Goal: Find specific page/section: Find specific page/section

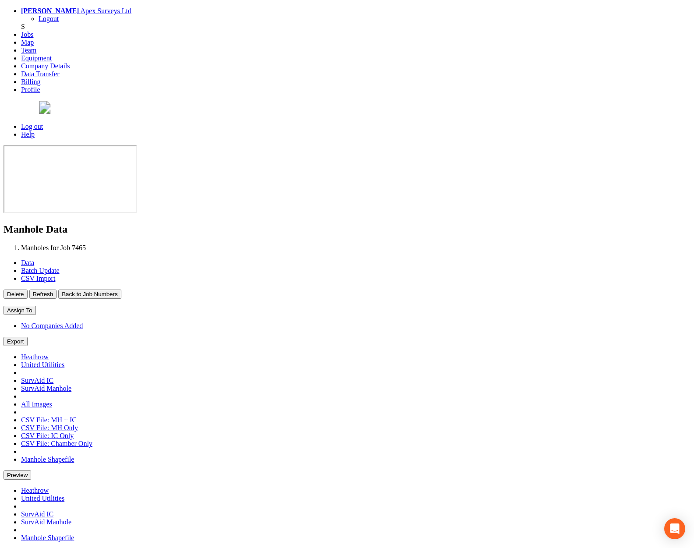
click at [121, 289] on button "Back to Job Numbers" at bounding box center [89, 293] width 63 height 9
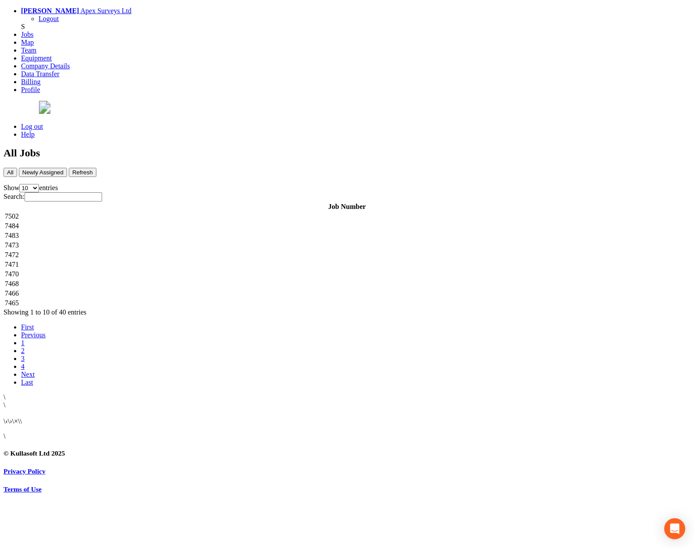
click at [196, 212] on td "7502" at bounding box center [346, 216] width 685 height 9
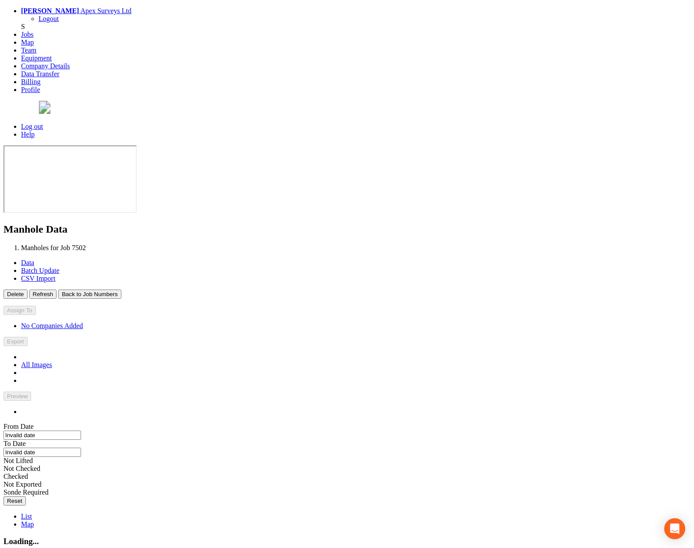
type input "[DATE]"
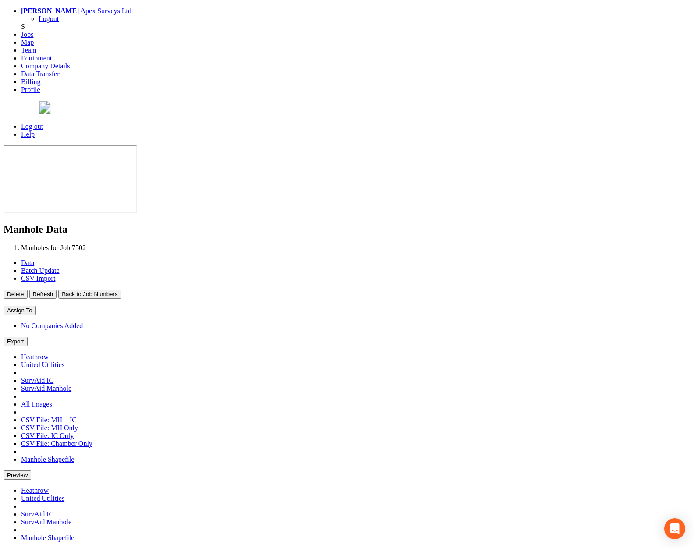
click at [121, 289] on button "Back to Job Numbers" at bounding box center [89, 293] width 63 height 9
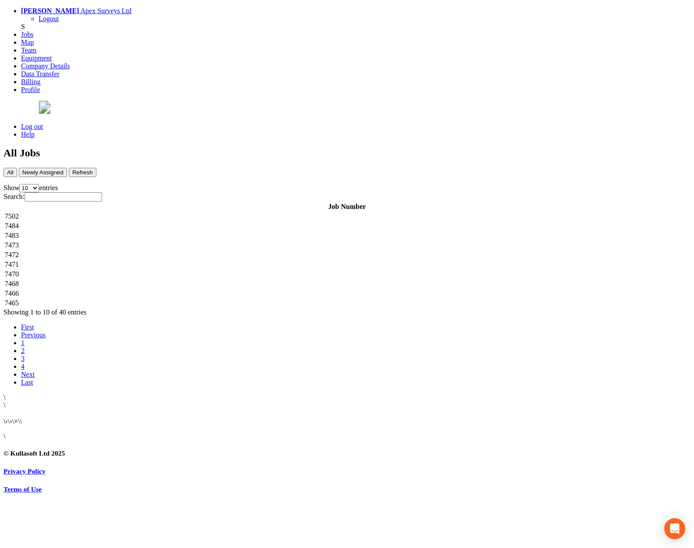
click at [198, 222] on td "7484" at bounding box center [346, 226] width 685 height 9
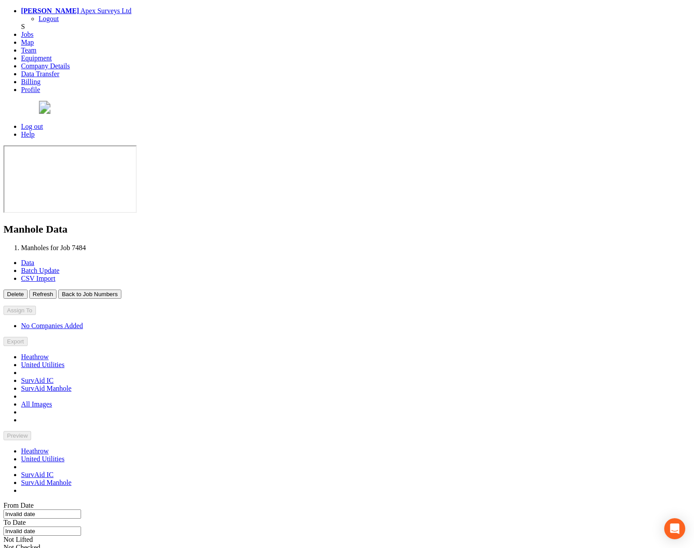
type input "[DATE]"
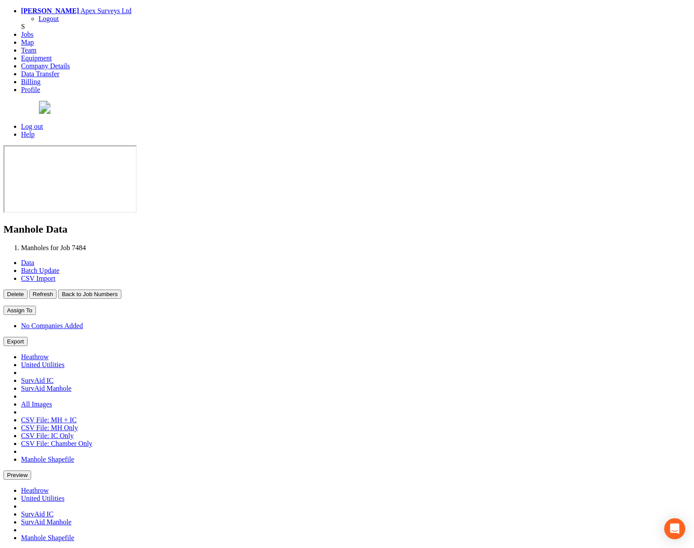
click at [121, 289] on button "Back to Job Numbers" at bounding box center [89, 293] width 63 height 9
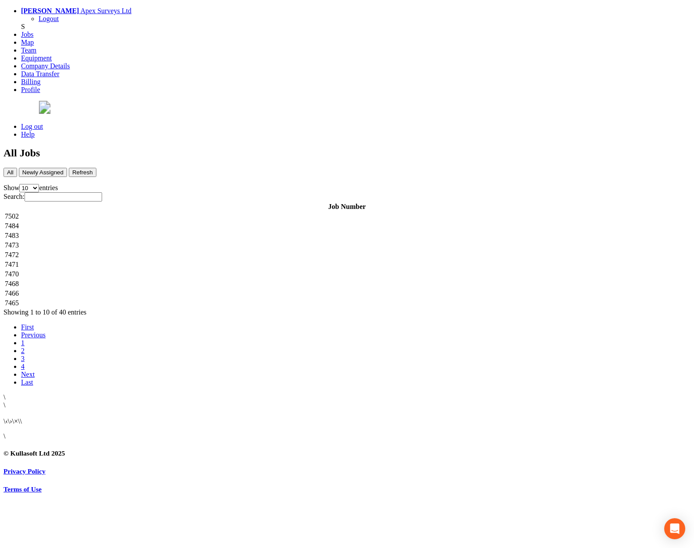
click at [188, 231] on td "7483" at bounding box center [346, 235] width 685 height 9
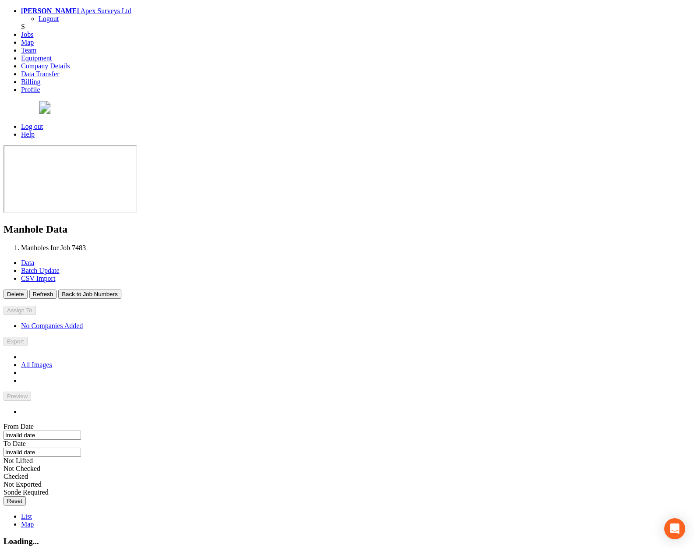
type input "[DATE]"
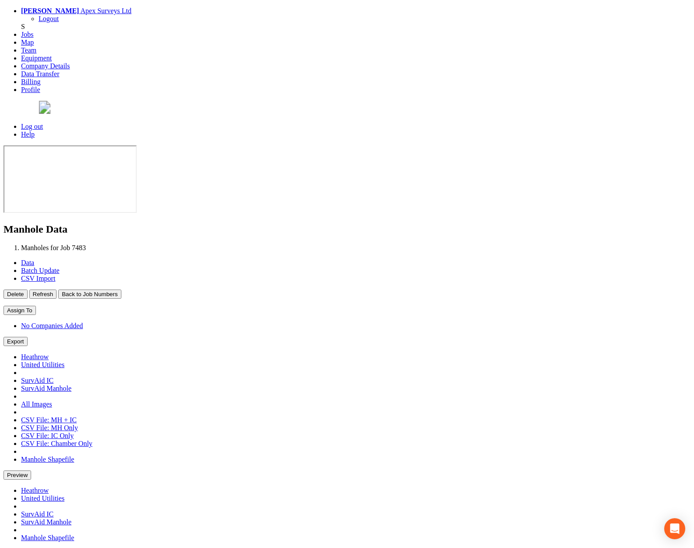
click at [121, 289] on button "Back to Job Numbers" at bounding box center [89, 293] width 63 height 9
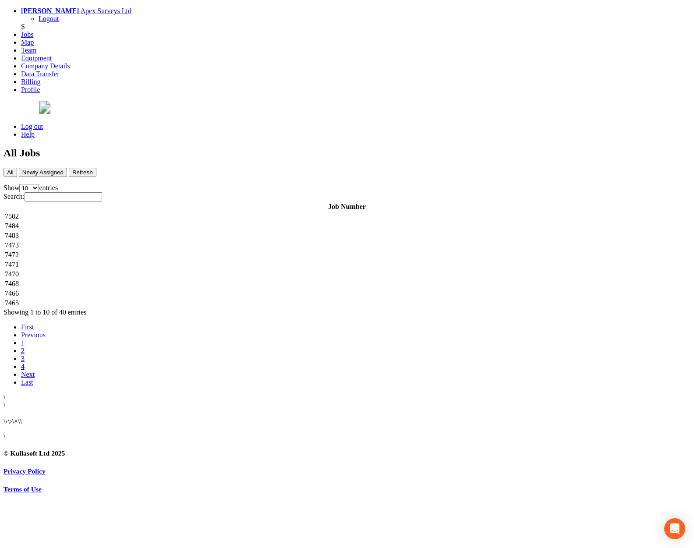
click at [180, 241] on td "7473" at bounding box center [346, 245] width 685 height 9
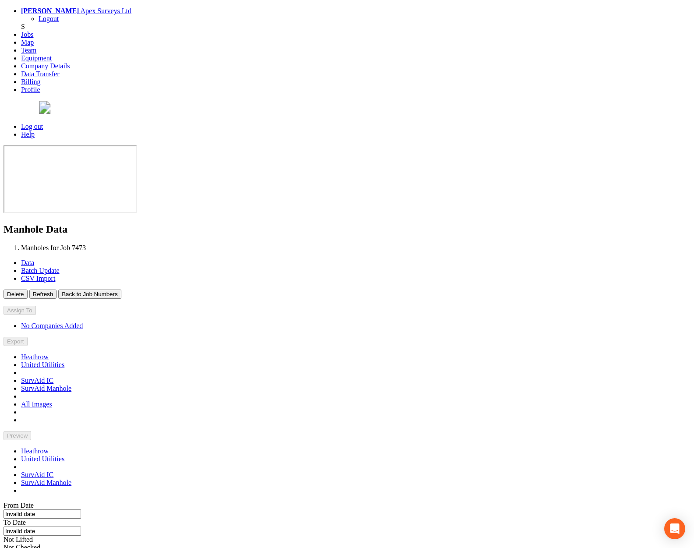
type input "[DATE]"
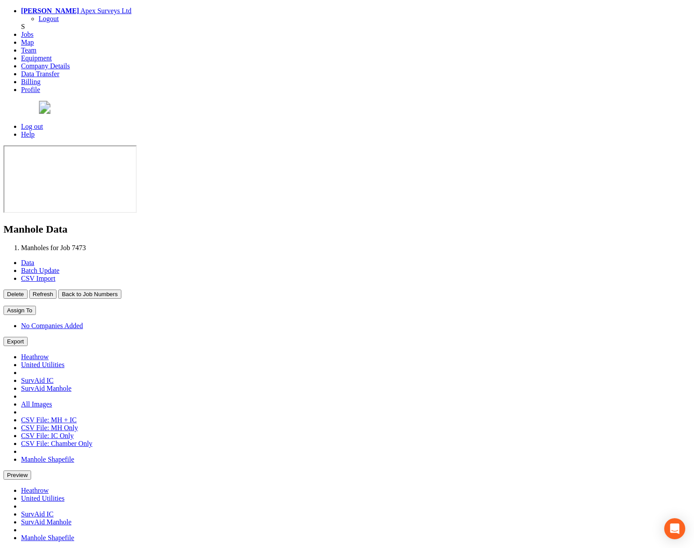
click at [121, 289] on button "Back to Job Numbers" at bounding box center [89, 293] width 63 height 9
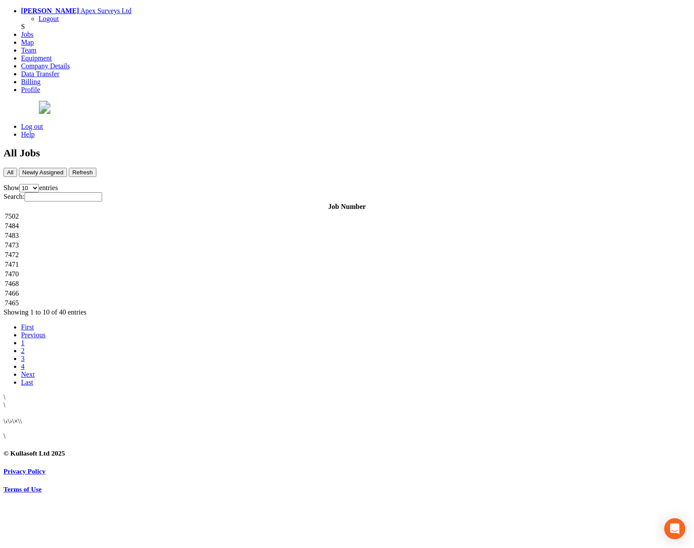
click at [180, 250] on td "7472" at bounding box center [346, 254] width 685 height 9
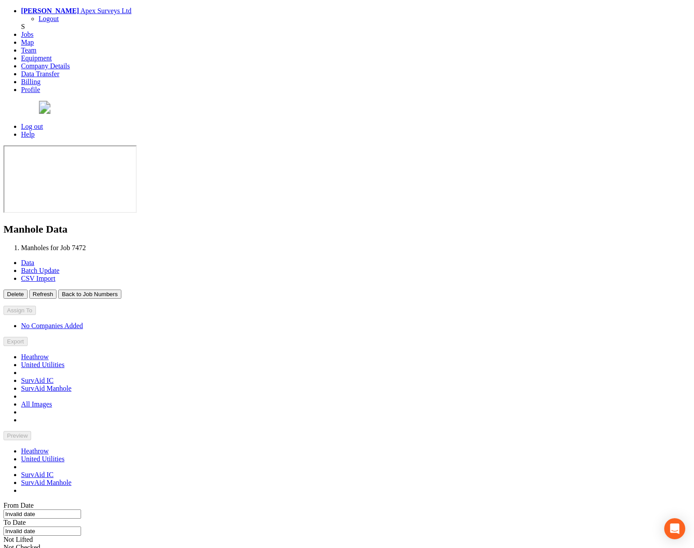
type input "[DATE]"
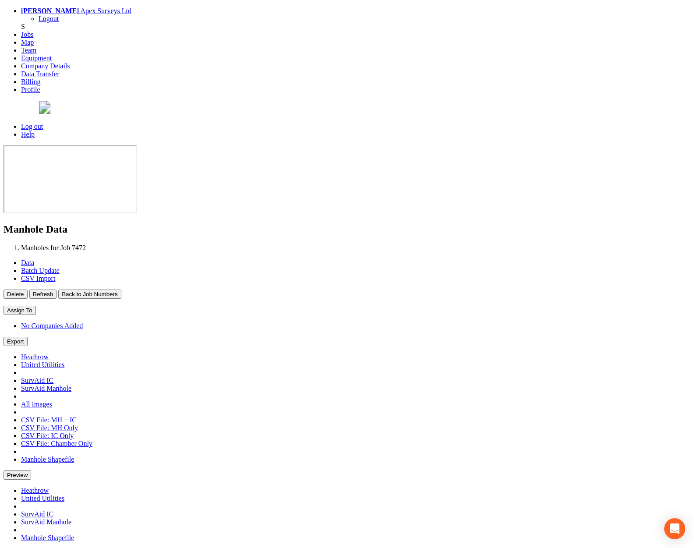
click at [121, 289] on button "Back to Job Numbers" at bounding box center [89, 293] width 63 height 9
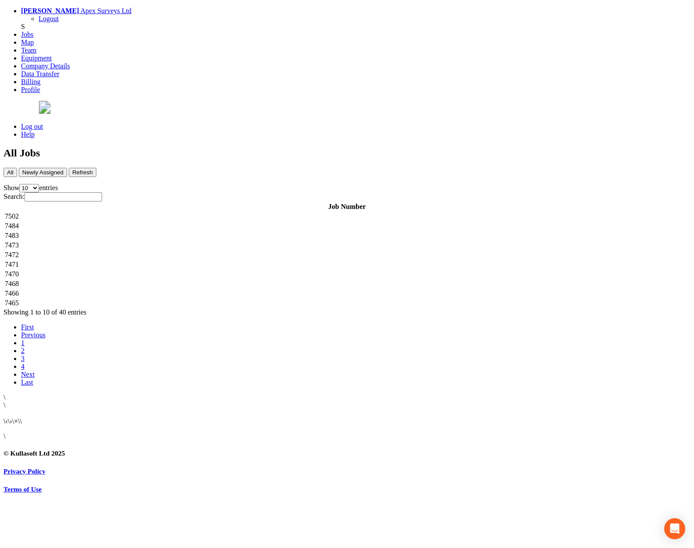
click at [180, 260] on td "7471" at bounding box center [346, 264] width 685 height 9
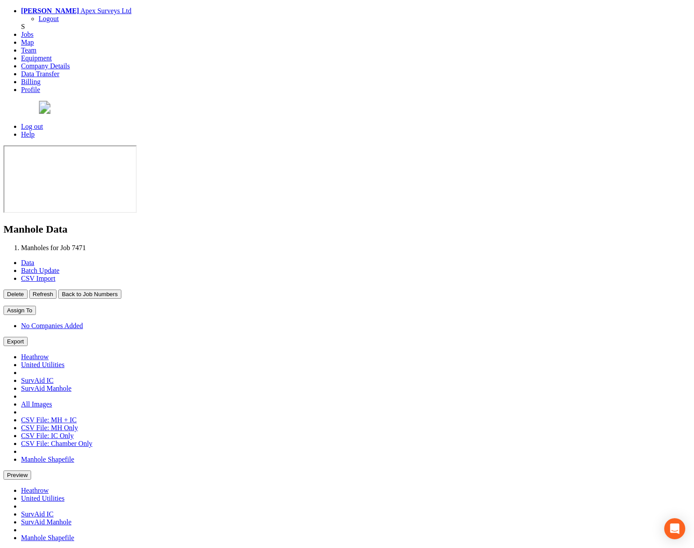
click at [121, 289] on button "Back to Job Numbers" at bounding box center [89, 293] width 63 height 9
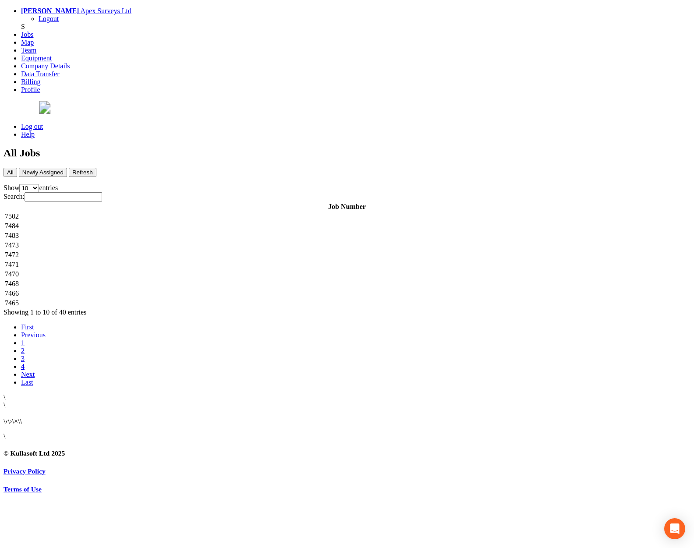
click at [198, 212] on td "7502" at bounding box center [346, 216] width 685 height 9
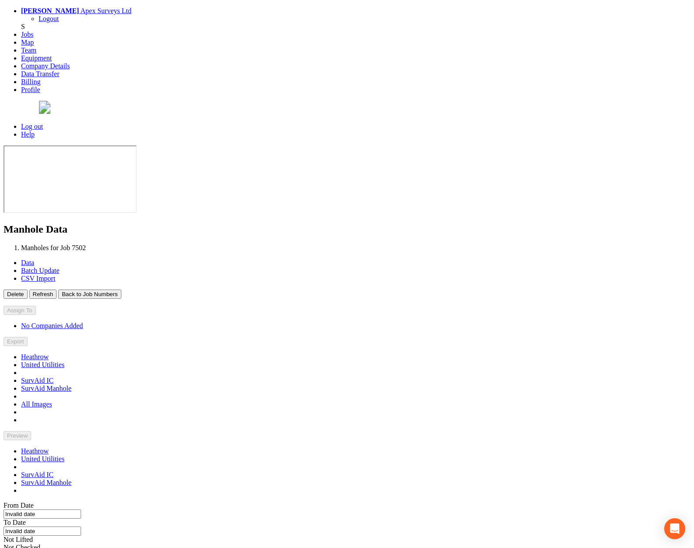
type input "[DATE]"
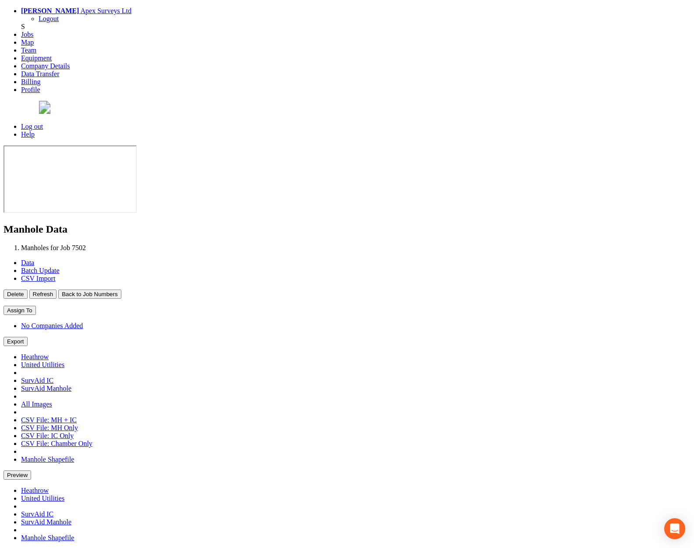
click at [121, 289] on button "Back to Job Numbers" at bounding box center [89, 293] width 63 height 9
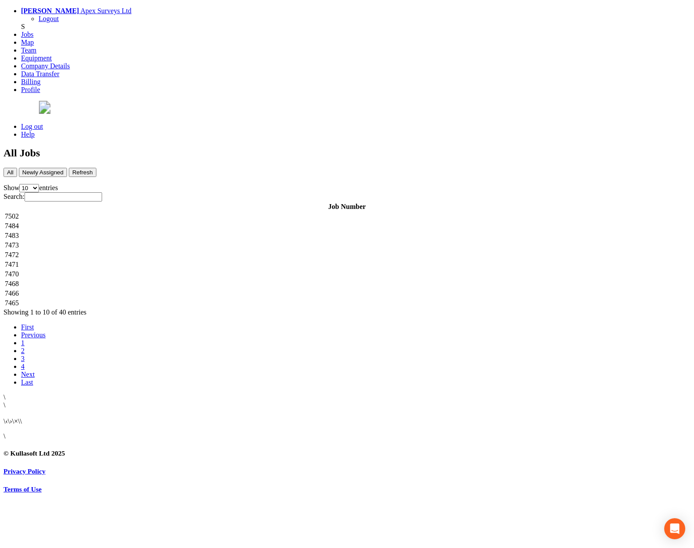
click at [177, 222] on td "7484" at bounding box center [346, 226] width 685 height 9
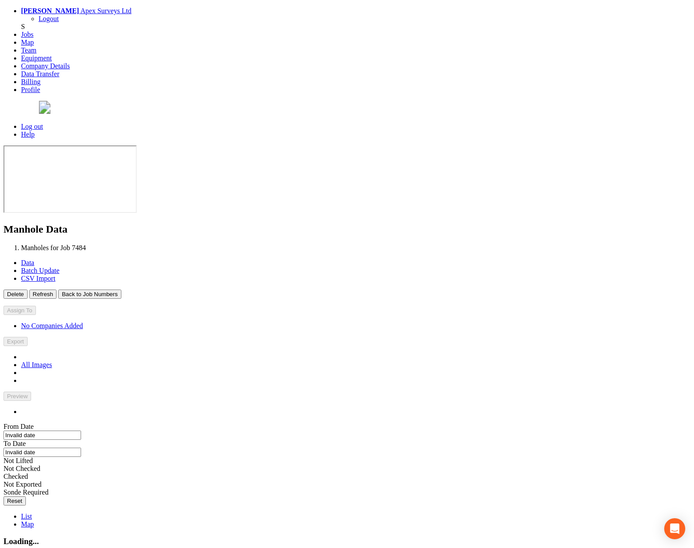
type input "[DATE]"
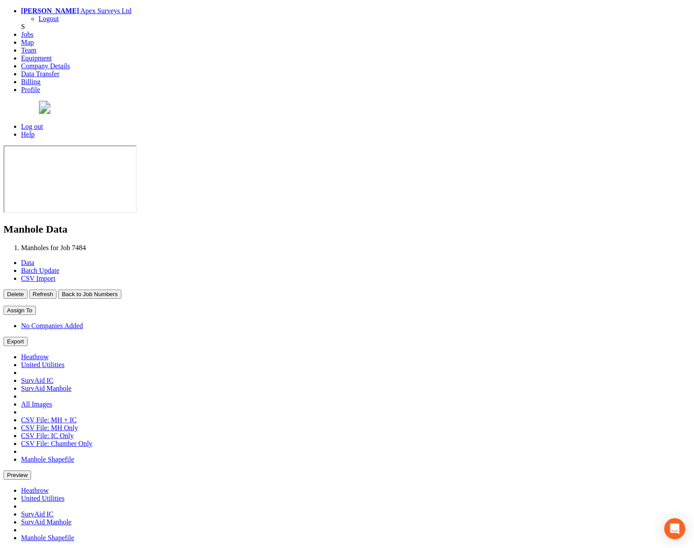
click at [121, 289] on button "Back to Job Numbers" at bounding box center [89, 293] width 63 height 9
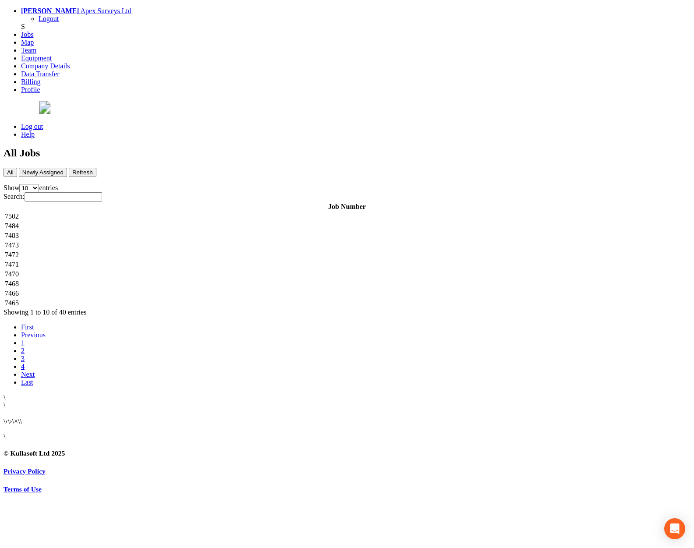
click at [174, 231] on td "7483" at bounding box center [346, 235] width 685 height 9
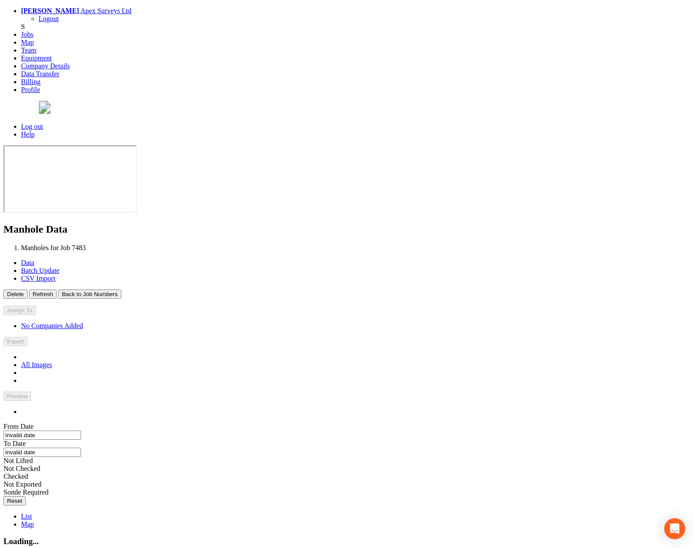
type input "[DATE]"
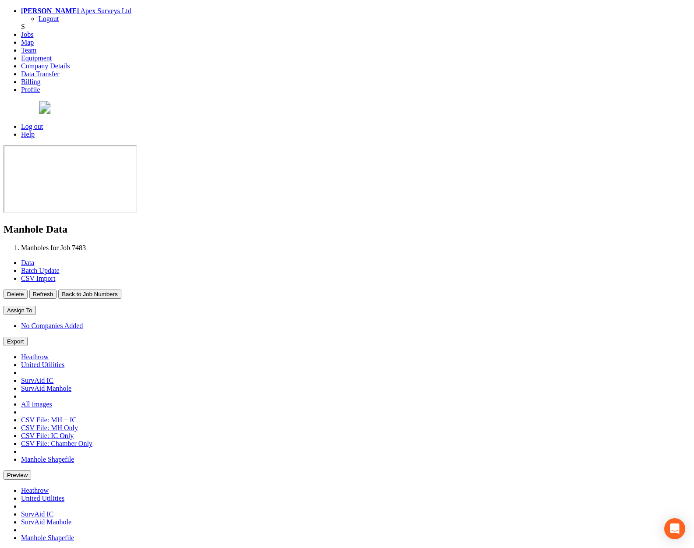
click at [121, 289] on button "Back to Job Numbers" at bounding box center [89, 293] width 63 height 9
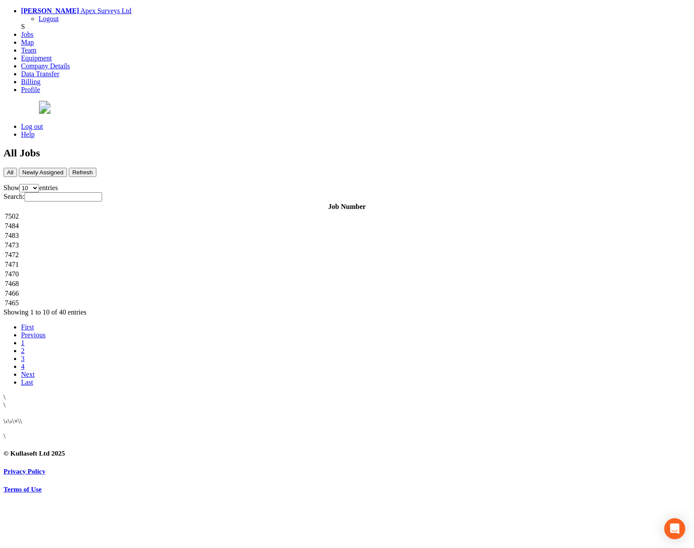
click at [166, 241] on td "7473" at bounding box center [346, 245] width 685 height 9
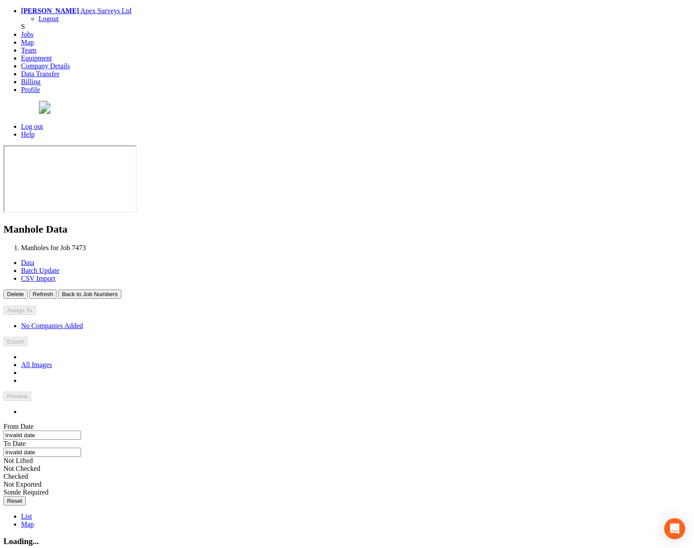
type input "[DATE]"
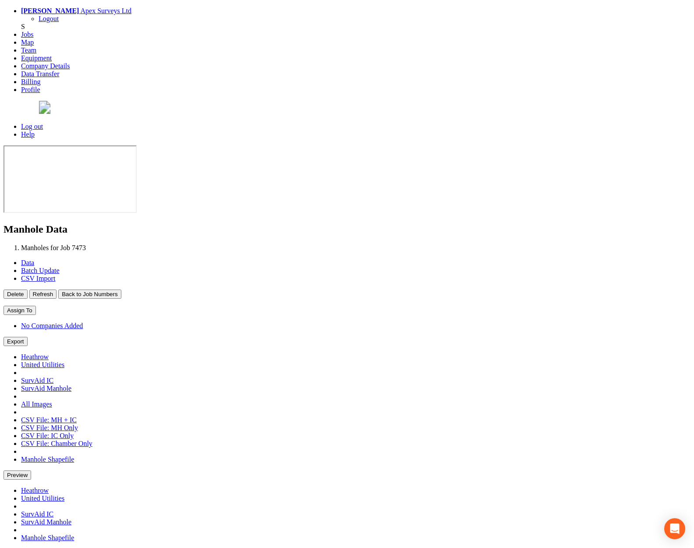
click at [121, 289] on button "Back to Job Numbers" at bounding box center [89, 293] width 63 height 9
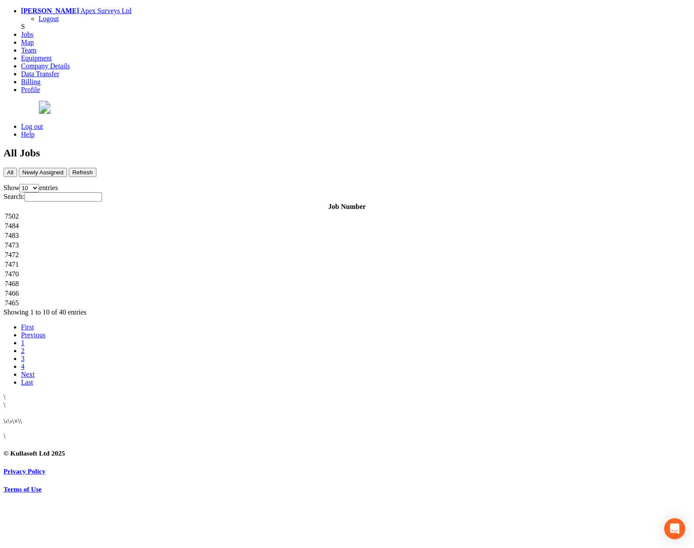
click at [166, 250] on td "7472" at bounding box center [346, 254] width 685 height 9
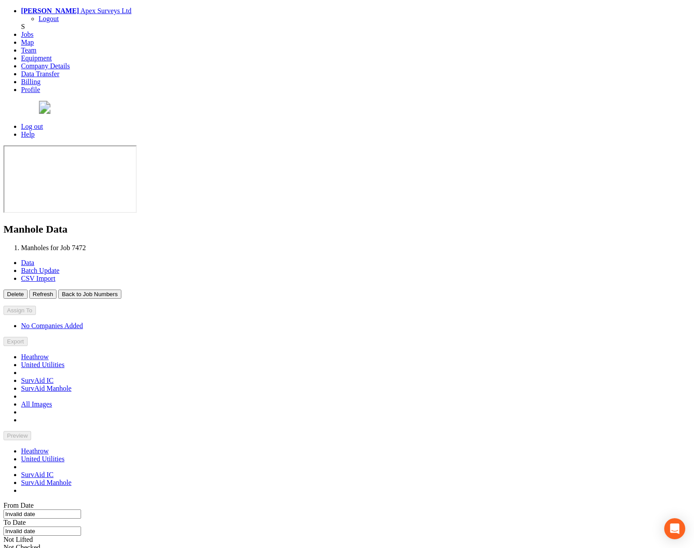
type input "[DATE]"
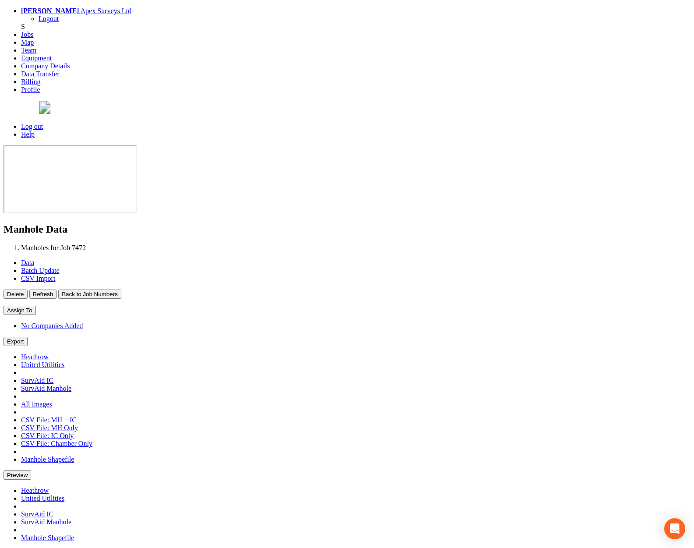
click at [121, 289] on button "Back to Job Numbers" at bounding box center [89, 293] width 63 height 9
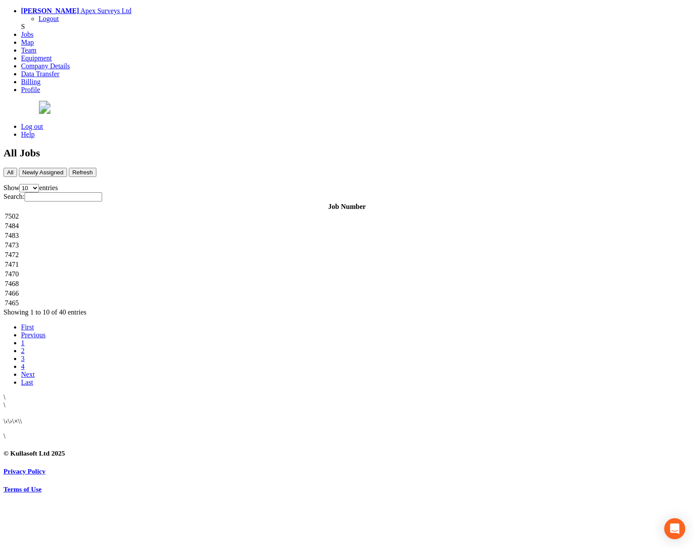
click at [155, 260] on td "7471" at bounding box center [346, 264] width 685 height 9
